Goal: Use online tool/utility: Utilize a website feature to perform a specific function

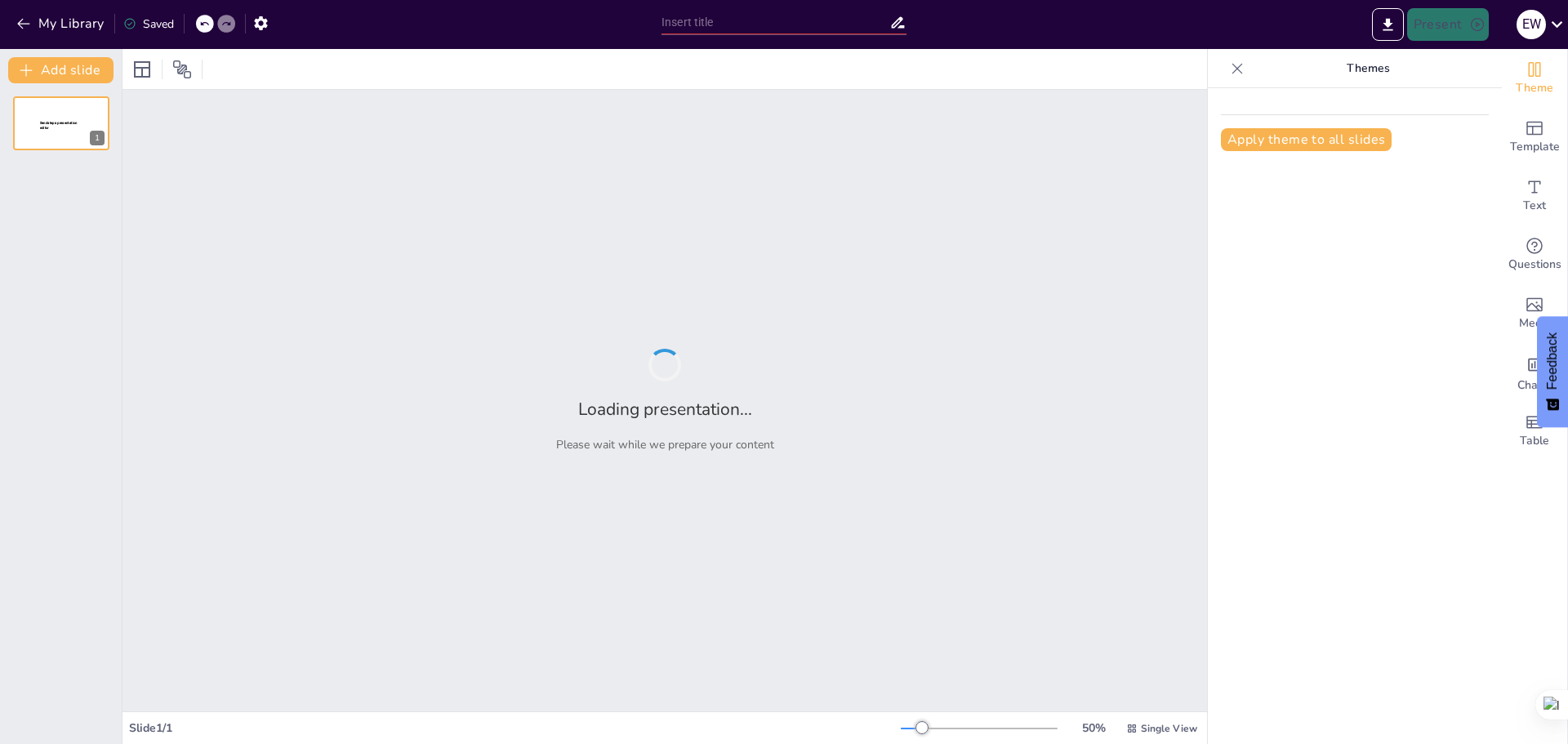
scroll to position [12258, 0]
type input "Optimización de la Presentación de la Carta [PERSON_NAME]: Estrategias de Diseño"
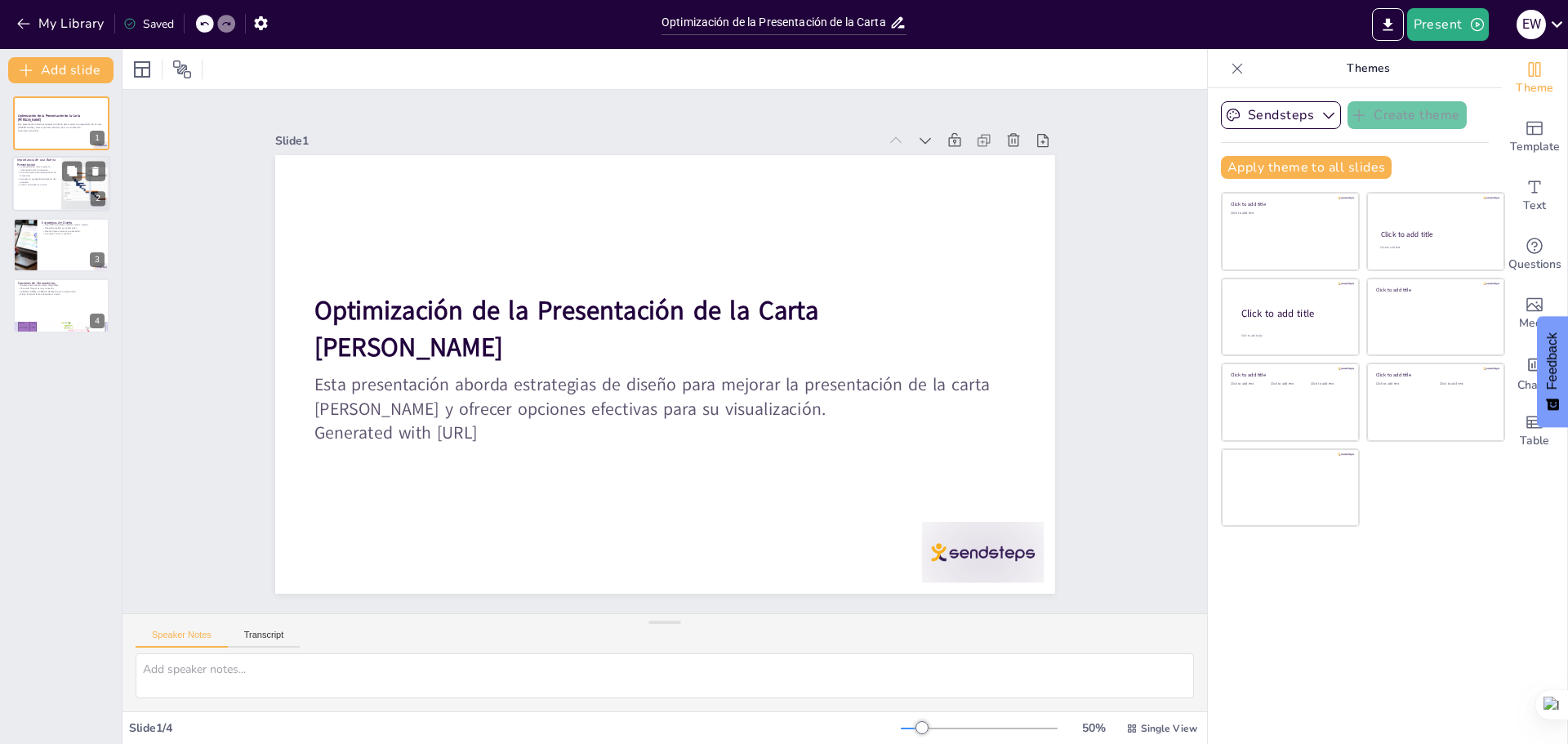
click at [43, 192] on div at bounding box center [62, 185] width 98 height 56
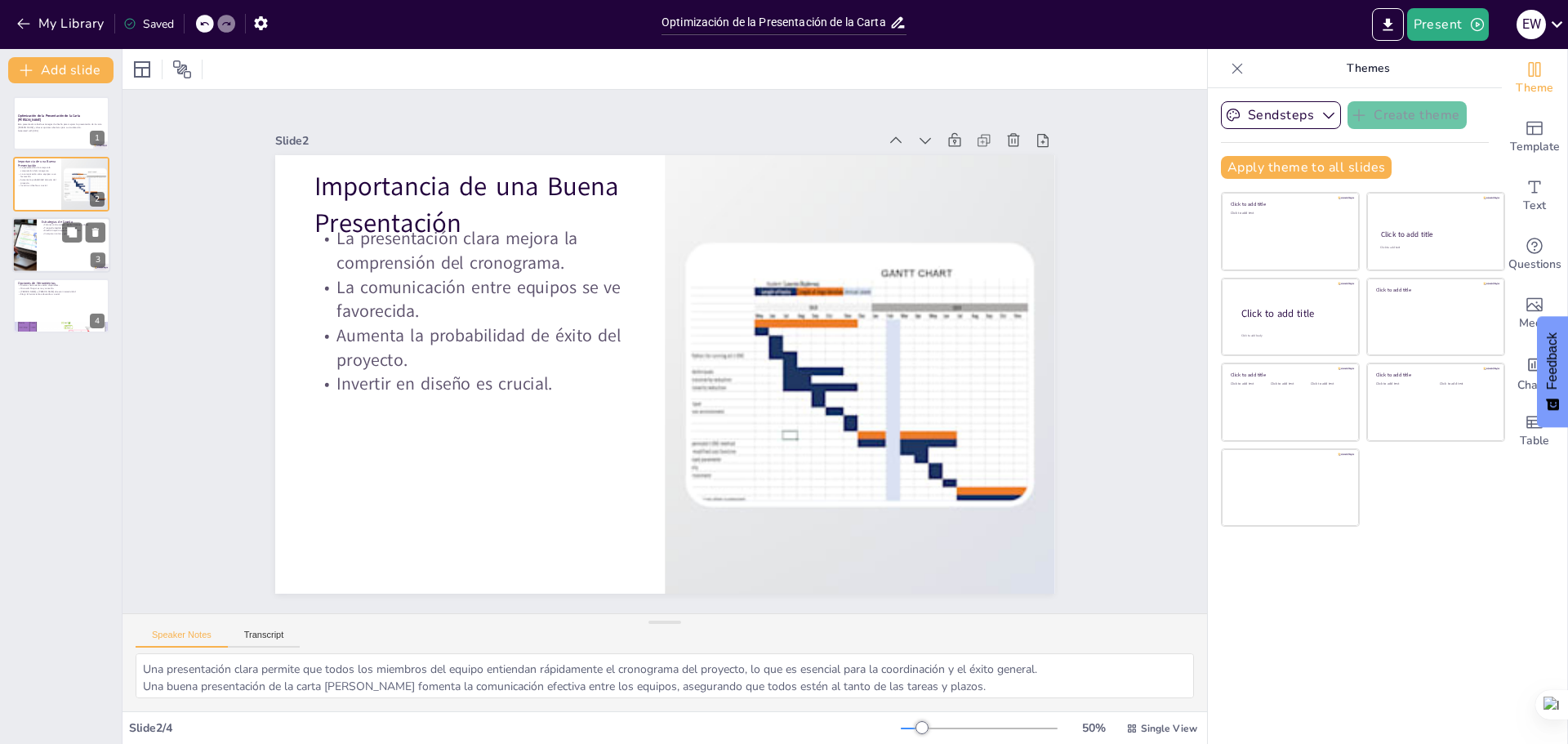
click at [57, 250] on div at bounding box center [62, 245] width 98 height 56
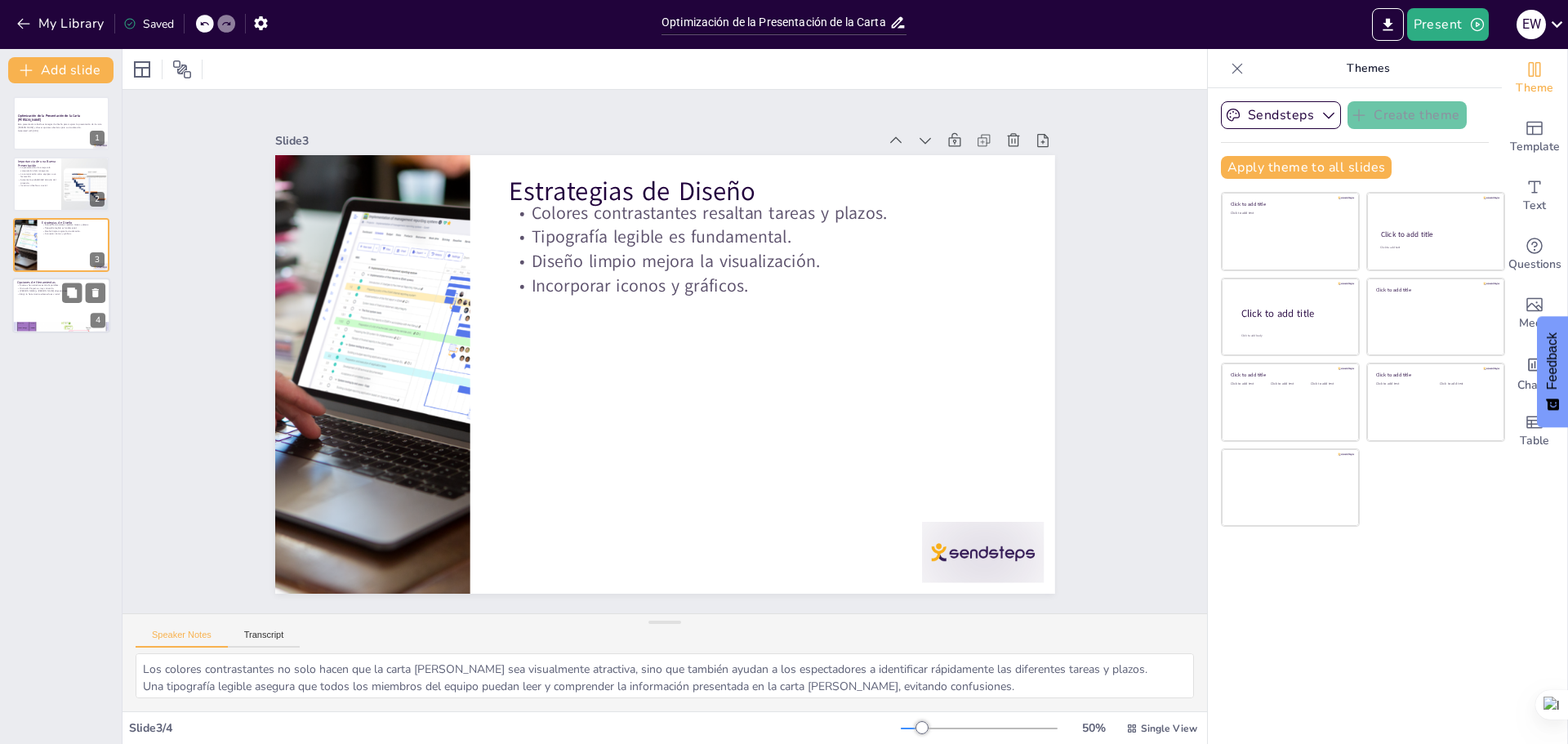
click at [60, 283] on p "Opciones de Herramientas" at bounding box center [62, 282] width 89 height 5
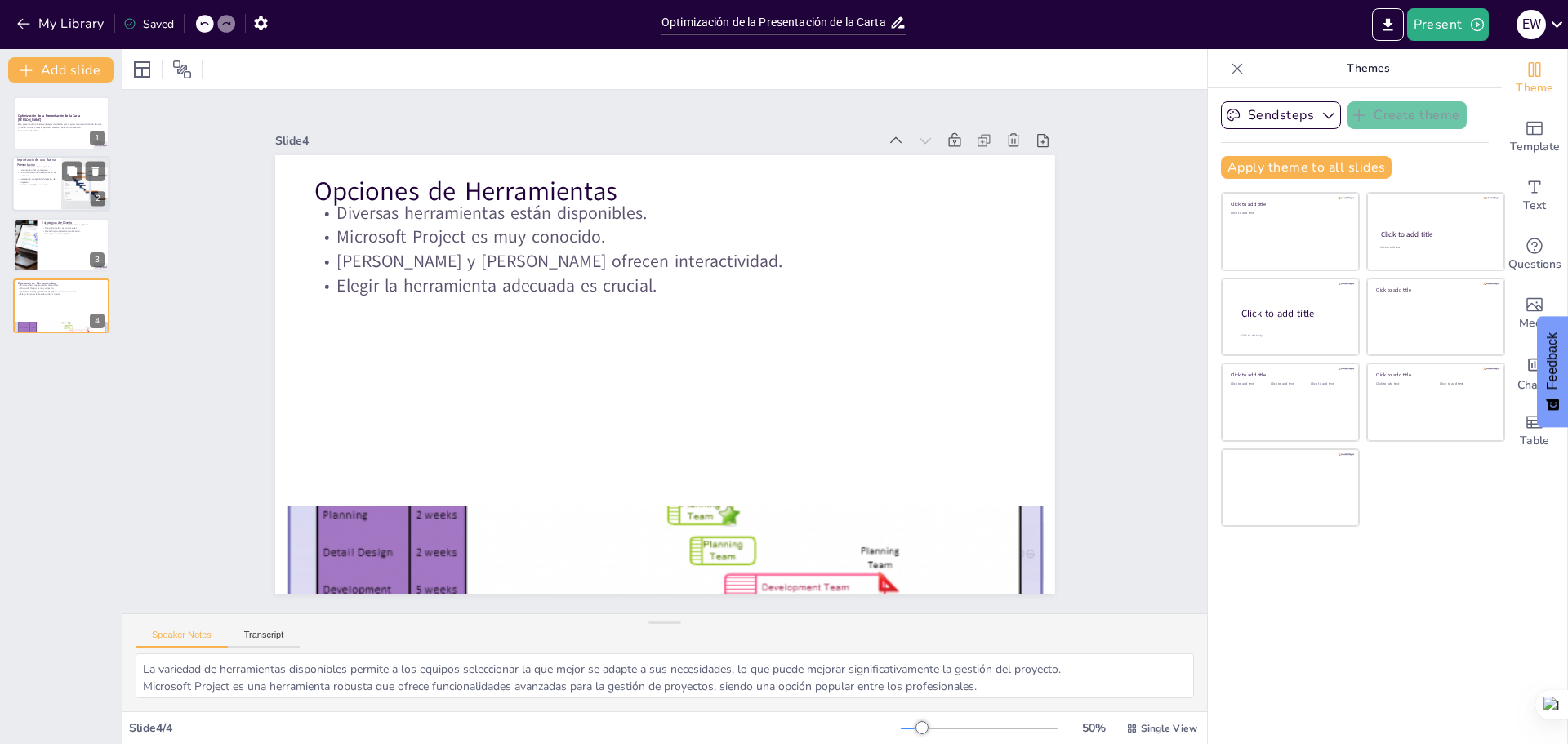
click at [49, 159] on p "Importancia de una Buena Presentación" at bounding box center [37, 163] width 39 height 9
type textarea "Una presentación clara permite que todos los miembros del equipo entiendan rápi…"
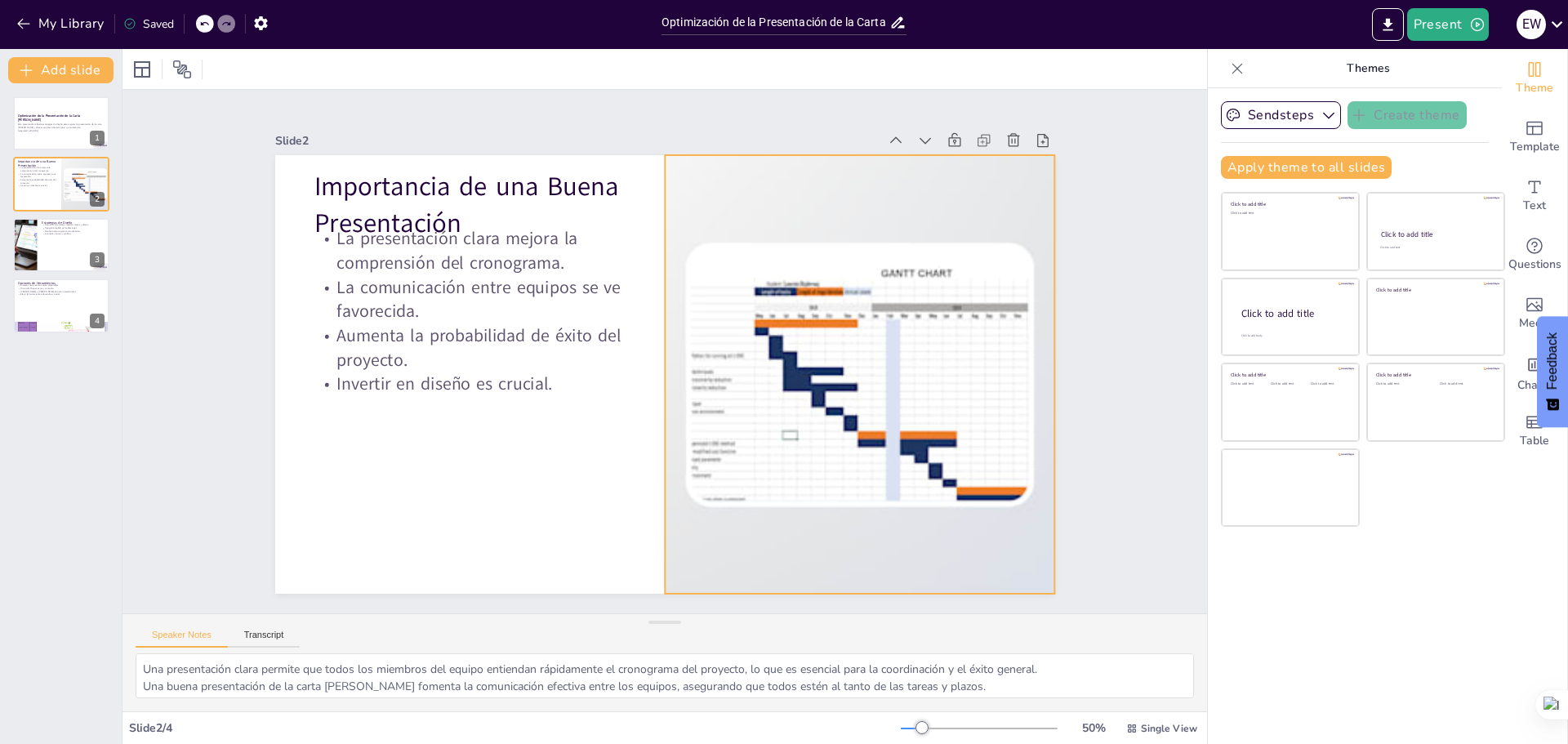
click at [882, 359] on div at bounding box center [582, 529] width 597 height 692
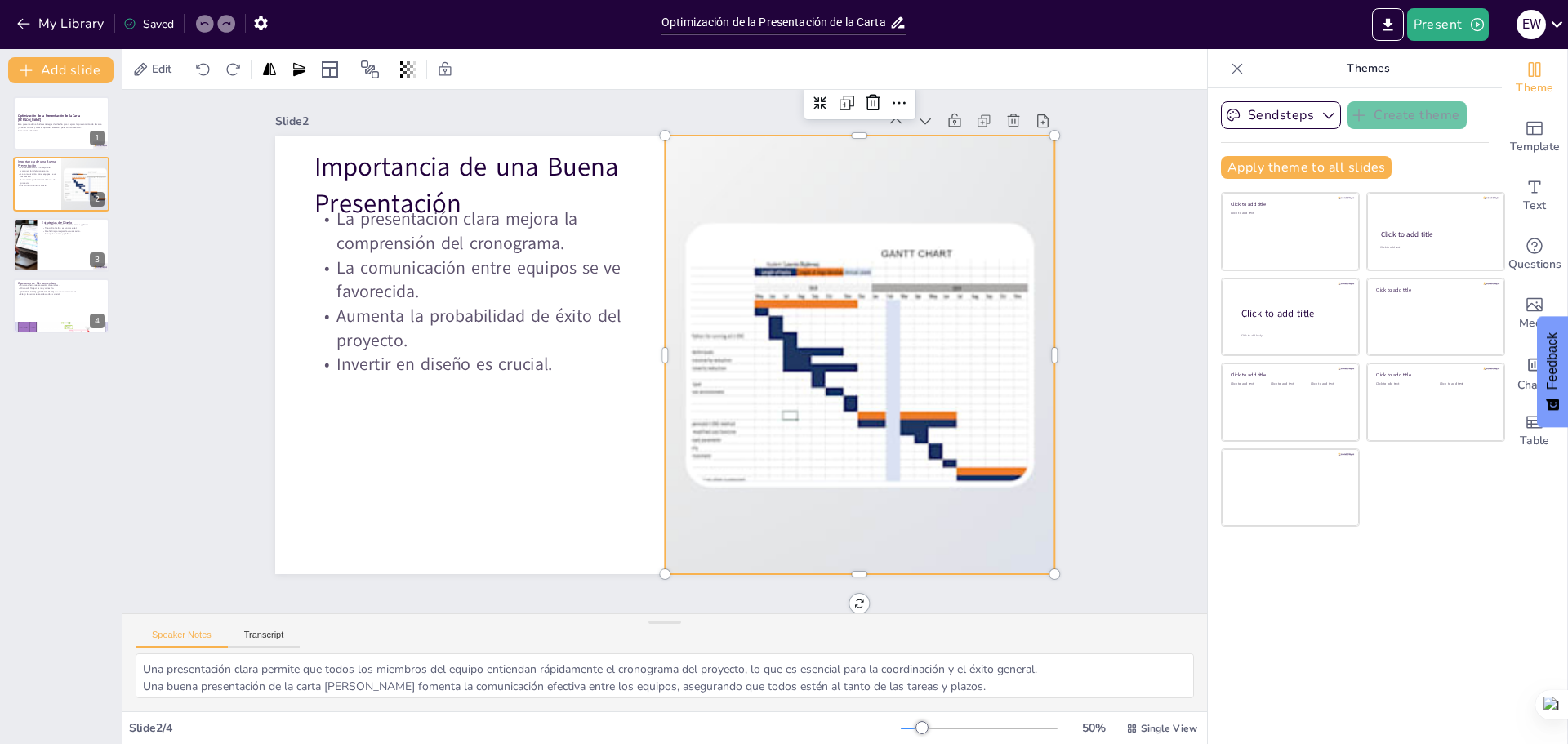
click at [1192, 680] on div "Una presentación clara permite que todos los miembros del equipo entiendan rápi…" at bounding box center [665, 682] width 1085 height 58
click at [873, 403] on div at bounding box center [848, 415] width 692 height 598
click at [869, 396] on div at bounding box center [518, 479] width 727 height 717
